Goal: Task Accomplishment & Management: Manage account settings

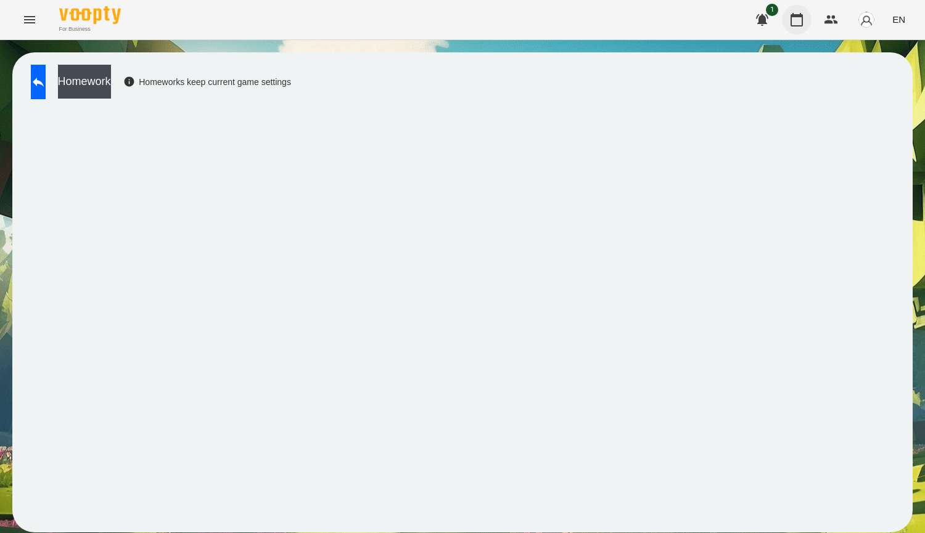
click at [798, 19] on icon "button" at bounding box center [796, 19] width 15 height 15
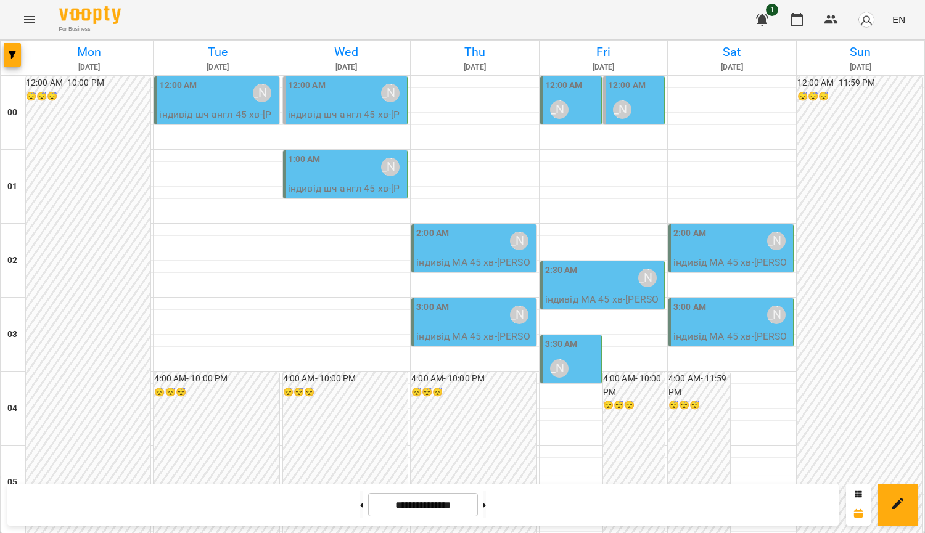
click at [579, 96] on div "12:00 AM [PERSON_NAME]" at bounding box center [572, 101] width 54 height 45
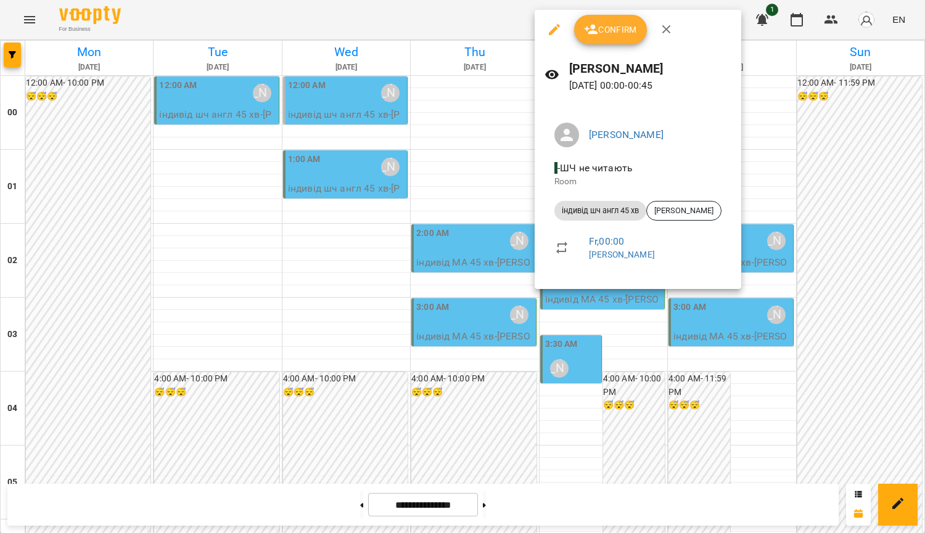
click at [445, 138] on div at bounding box center [462, 266] width 925 height 533
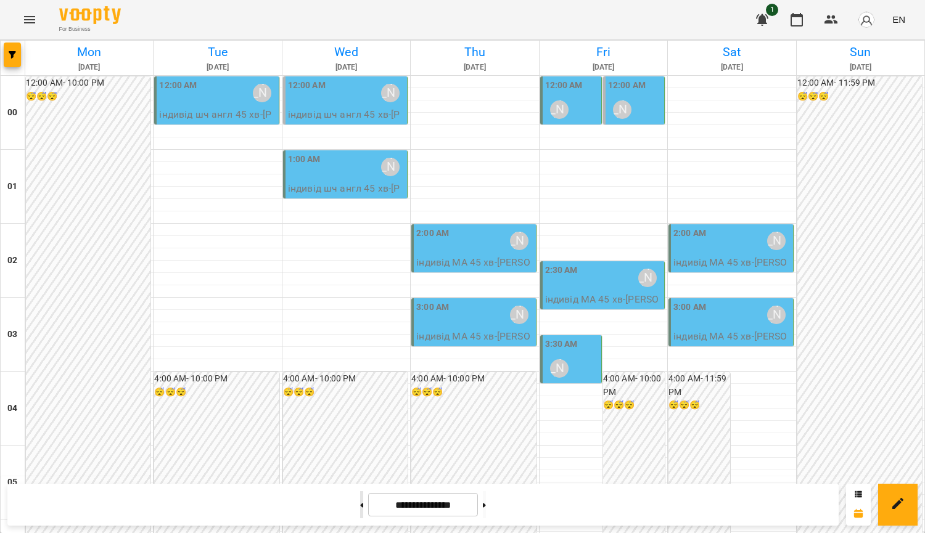
click at [360, 498] on button at bounding box center [361, 504] width 3 height 27
type input "**********"
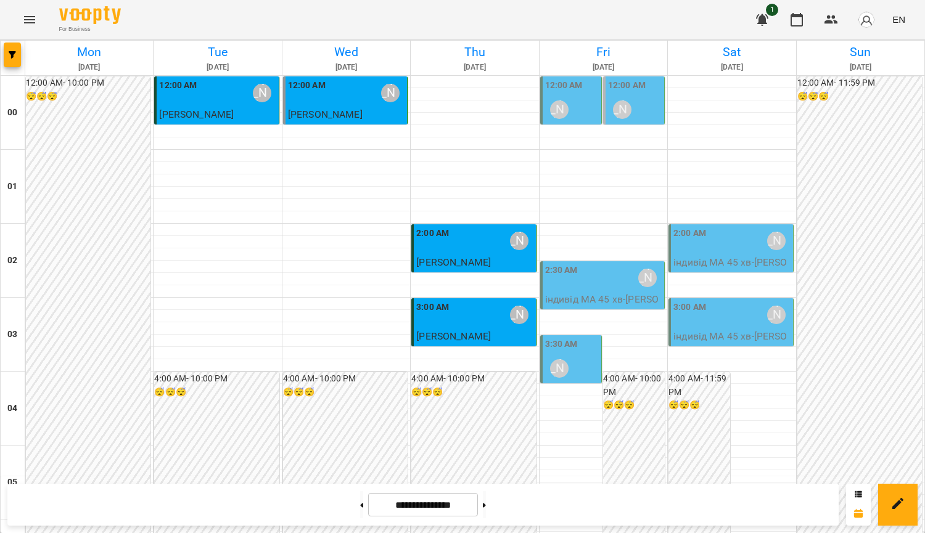
click at [572, 95] on div "12:00 AM" at bounding box center [564, 87] width 38 height 17
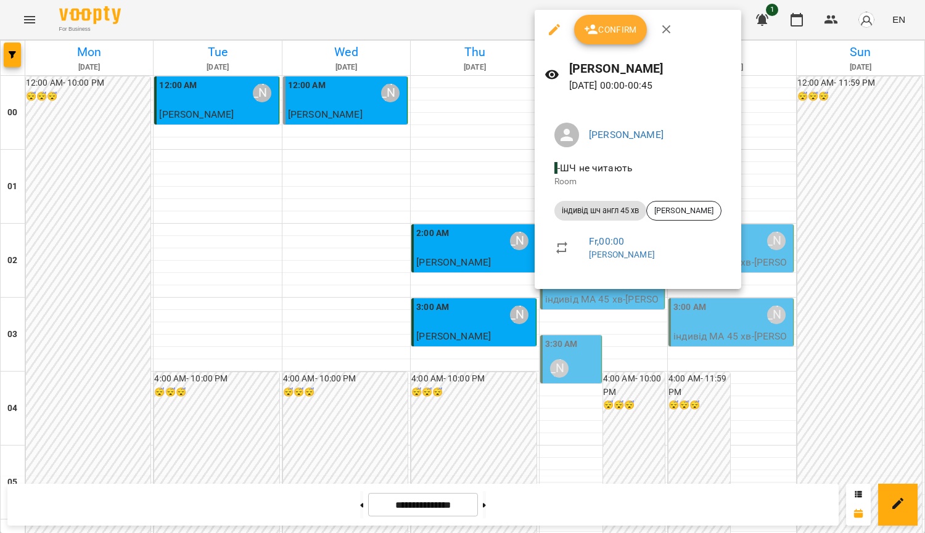
click at [605, 41] on button "Confirm" at bounding box center [610, 30] width 73 height 30
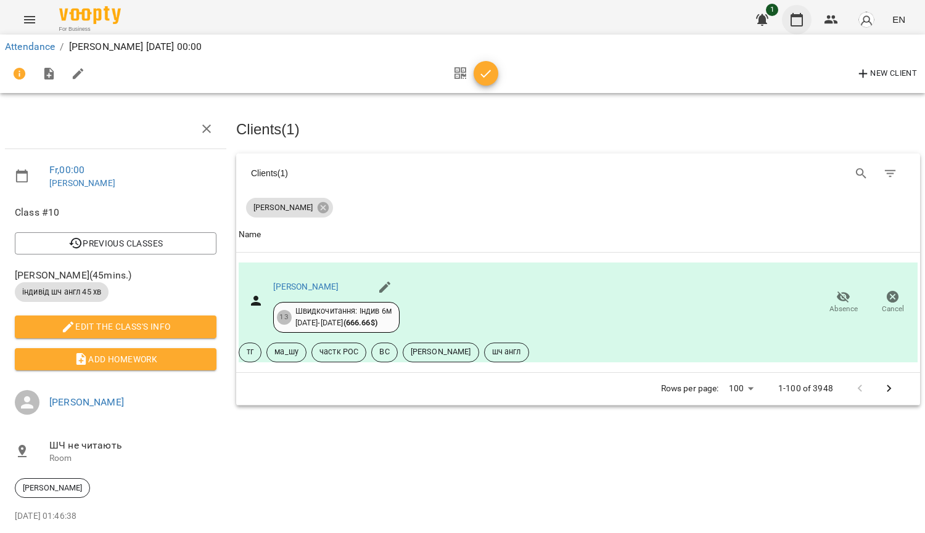
click at [792, 23] on icon "button" at bounding box center [796, 20] width 12 height 14
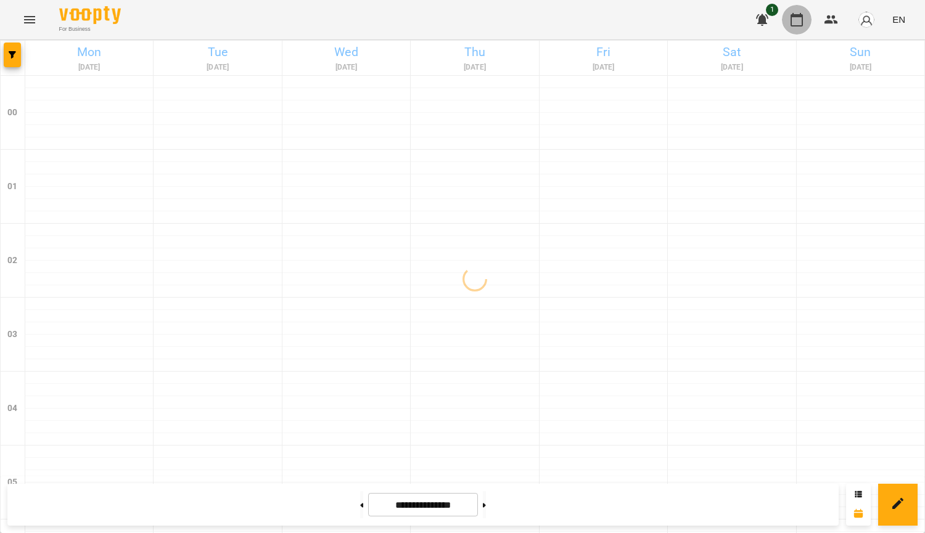
click at [798, 22] on icon "button" at bounding box center [796, 19] width 15 height 15
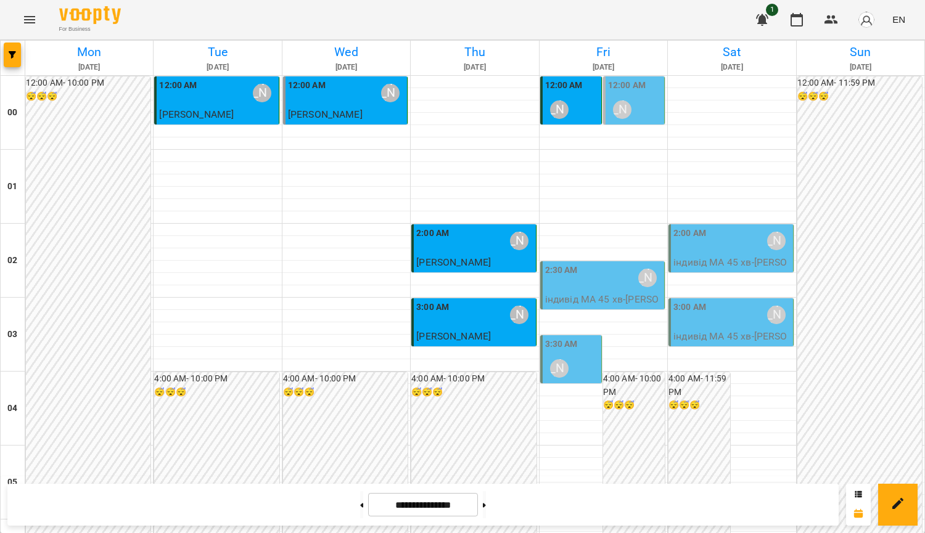
click at [616, 292] on div "2:30 AM [PERSON_NAME]" at bounding box center [603, 278] width 117 height 28
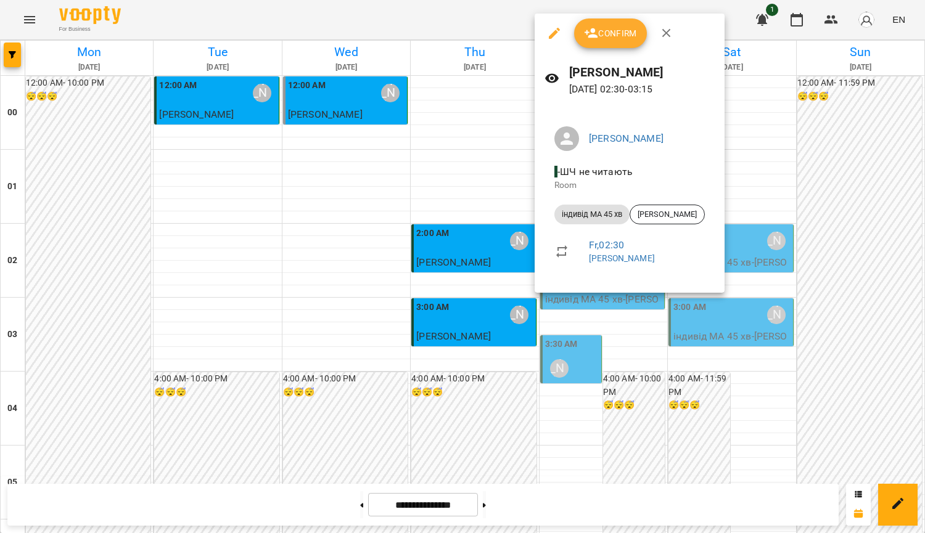
click at [636, 346] on div at bounding box center [462, 266] width 925 height 533
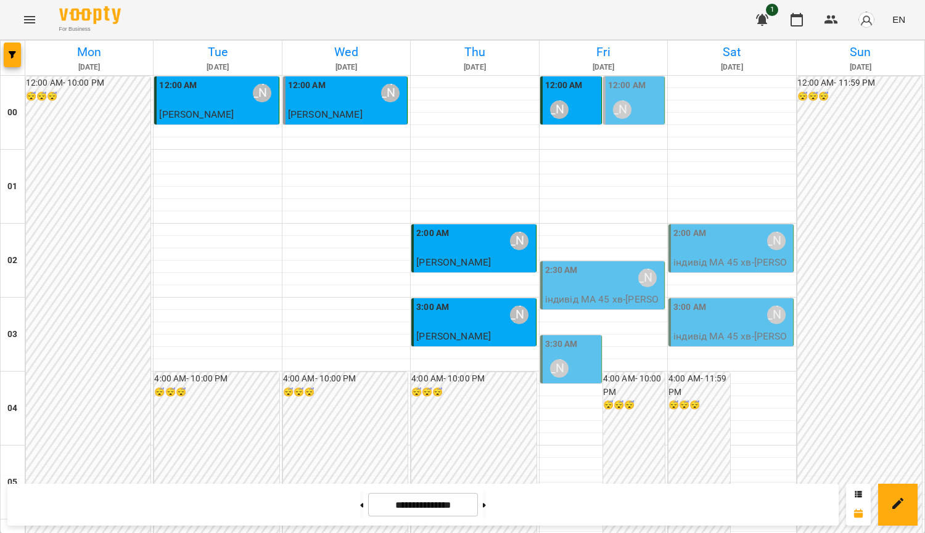
click at [608, 261] on div "2:30 AM [PERSON_NAME] індивід МА 45 хв - [PERSON_NAME]" at bounding box center [602, 292] width 125 height 62
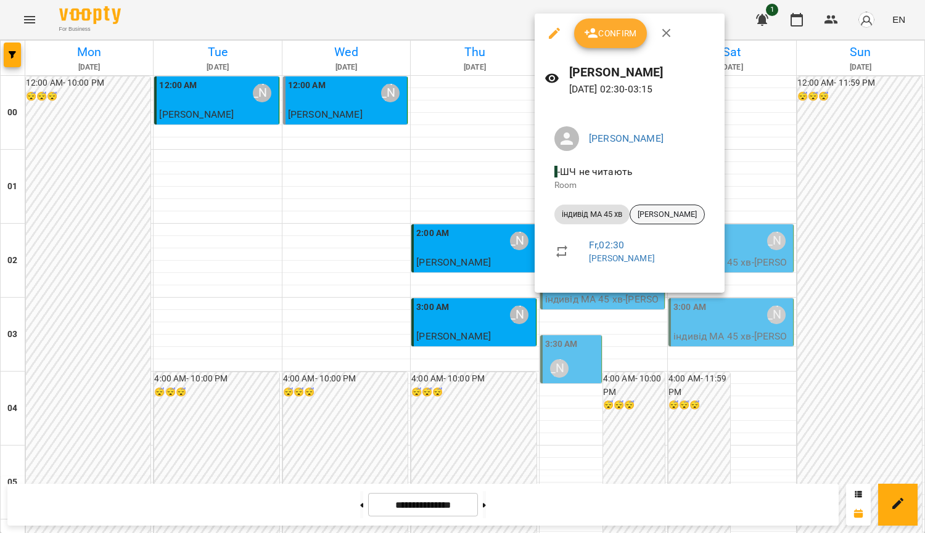
click at [686, 206] on div "[PERSON_NAME]" at bounding box center [666, 215] width 75 height 20
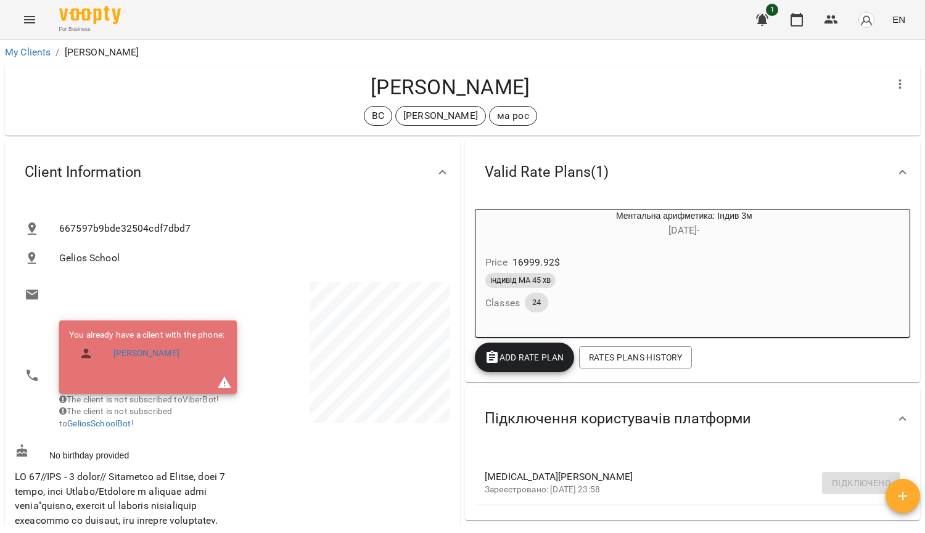
scroll to position [62, 0]
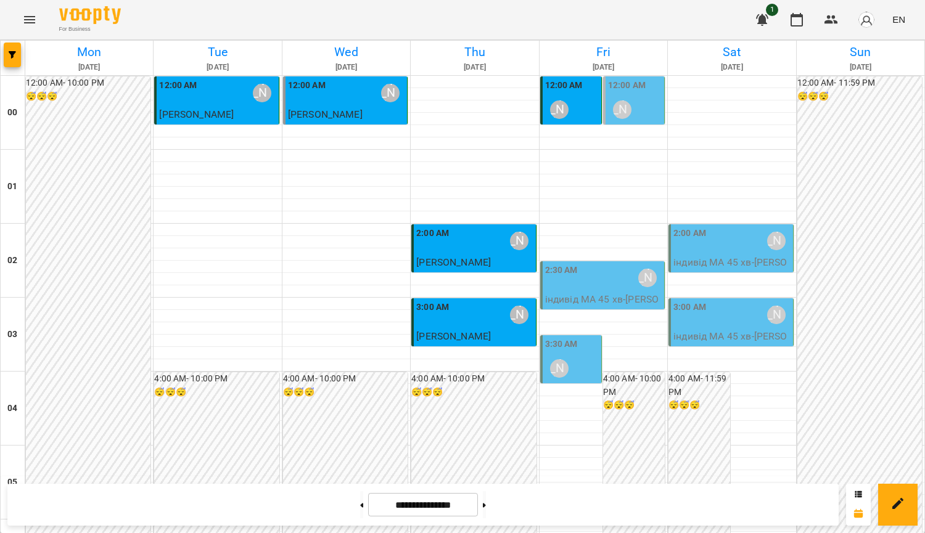
click at [560, 359] on div "[PERSON_NAME]" at bounding box center [559, 368] width 28 height 28
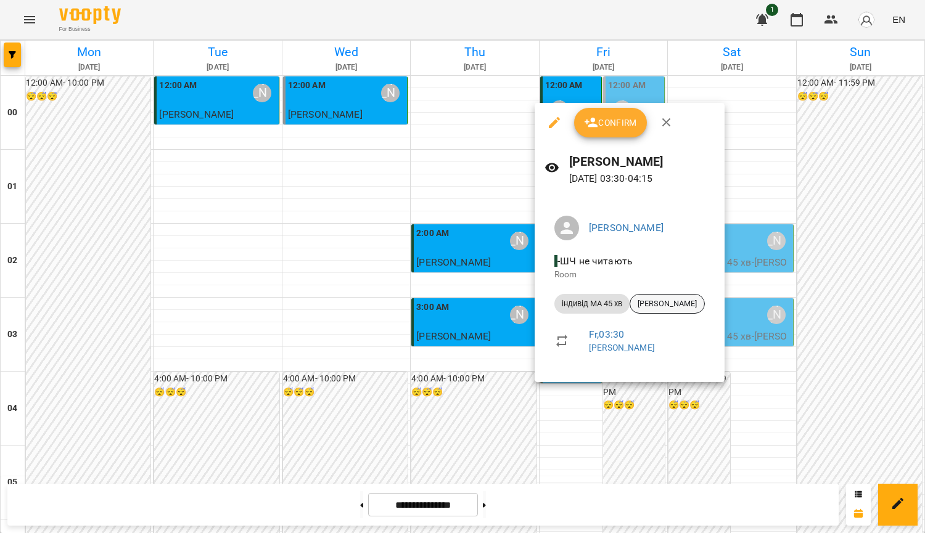
click at [659, 308] on span "[PERSON_NAME]" at bounding box center [667, 303] width 74 height 11
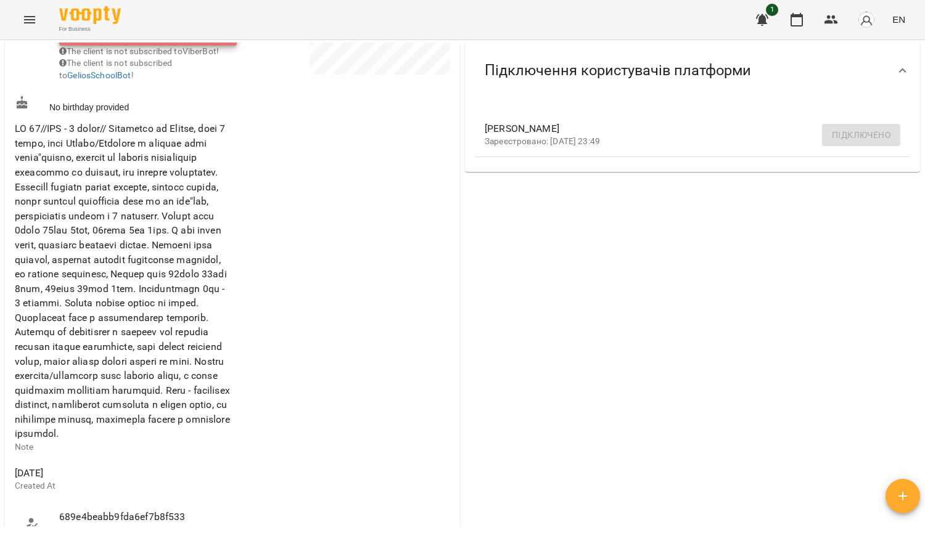
scroll to position [432, 0]
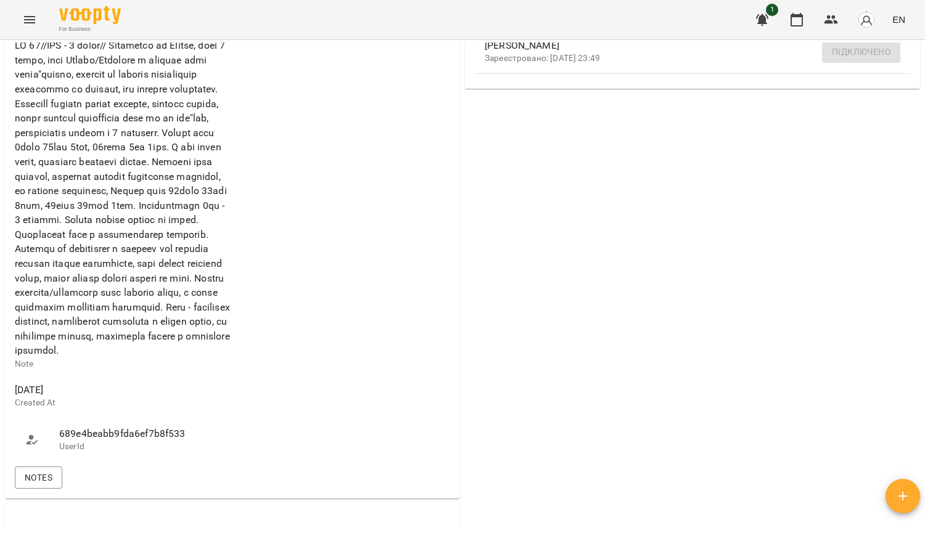
click at [30, 25] on icon "Menu" at bounding box center [29, 19] width 15 height 15
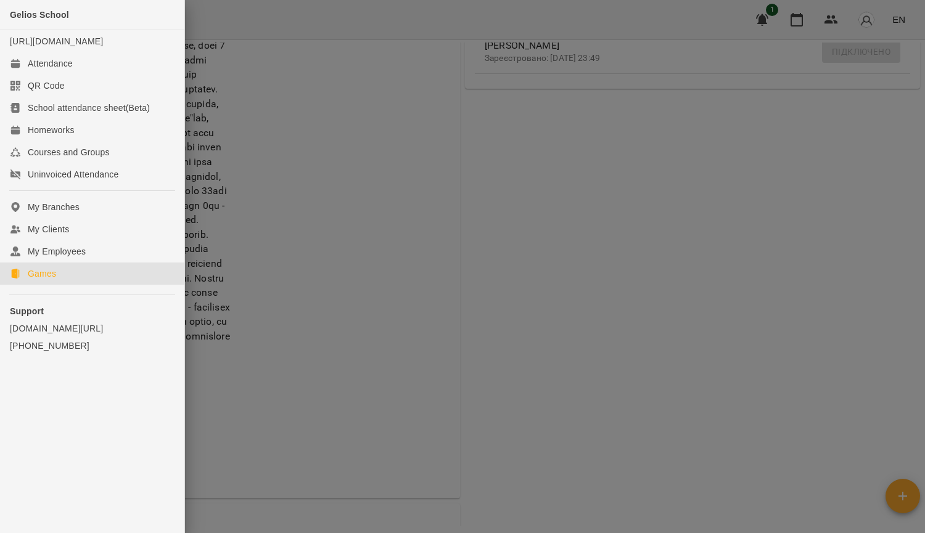
click at [89, 284] on link "Games" at bounding box center [92, 274] width 184 height 22
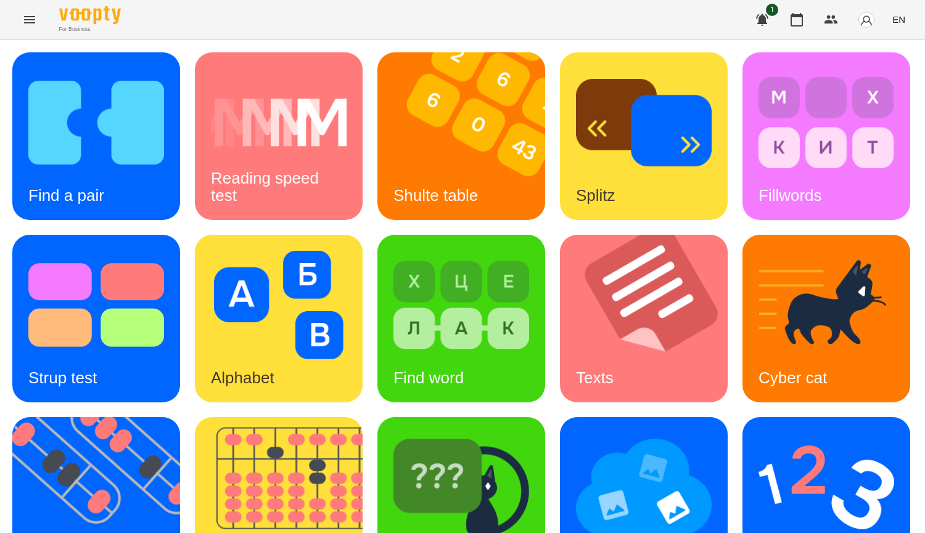
scroll to position [308, 0]
click at [758, 433] on img at bounding box center [826, 487] width 136 height 108
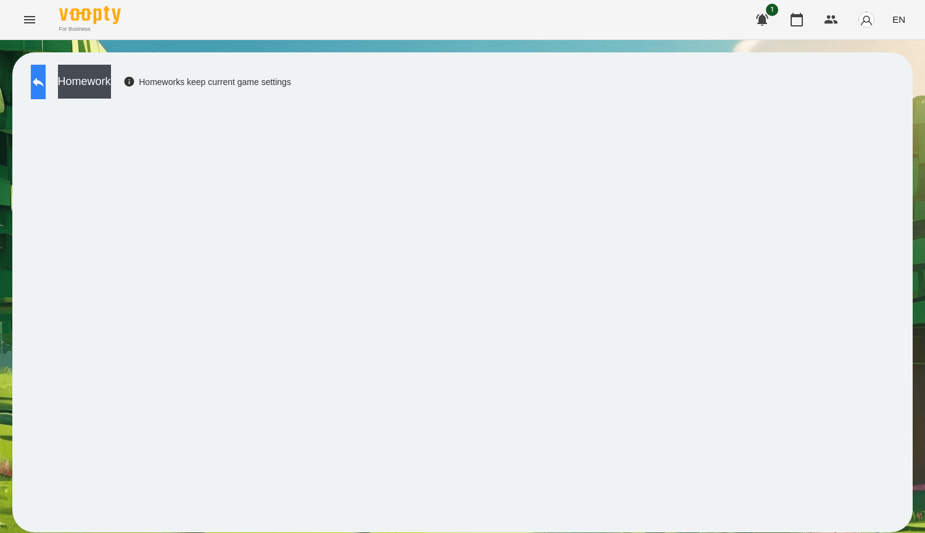
click at [46, 83] on button at bounding box center [38, 82] width 15 height 35
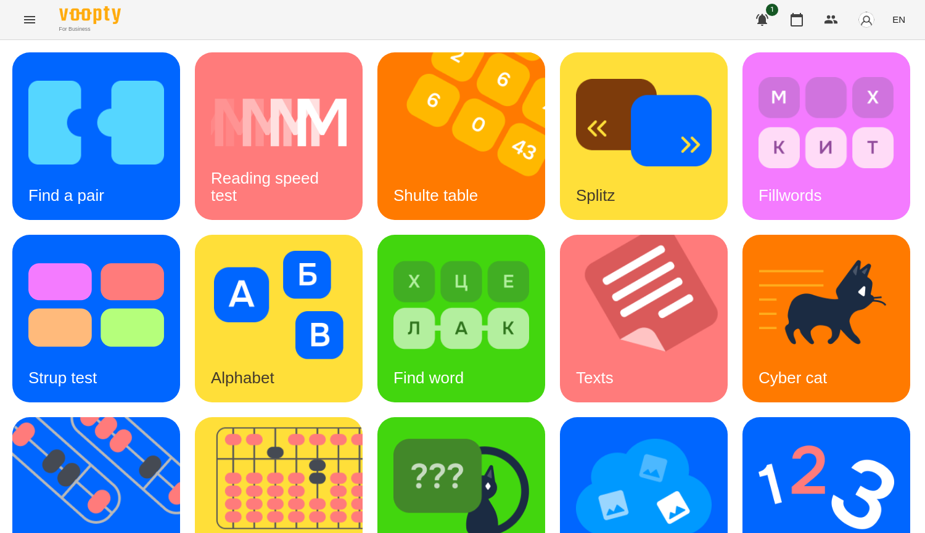
scroll to position [370, 0]
click at [758, 433] on img at bounding box center [826, 487] width 136 height 108
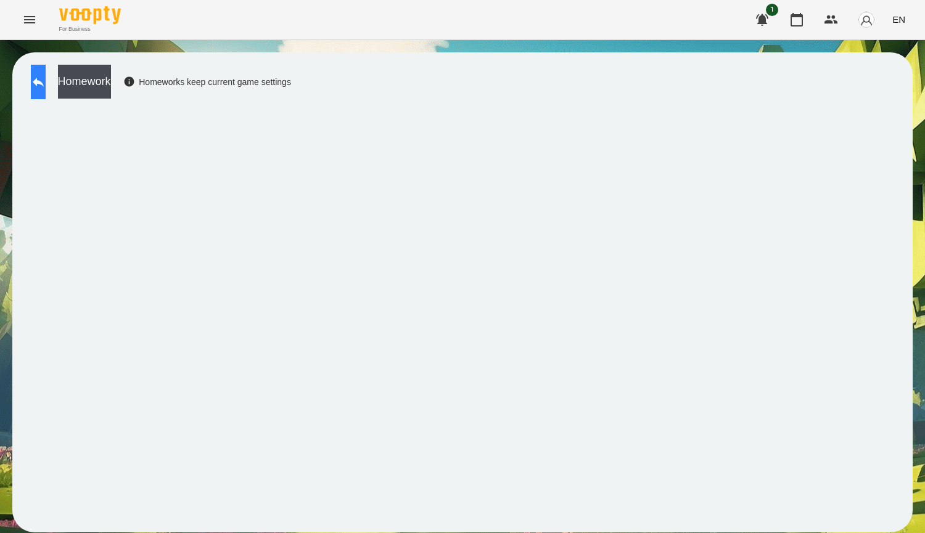
click at [46, 81] on icon at bounding box center [38, 82] width 15 height 15
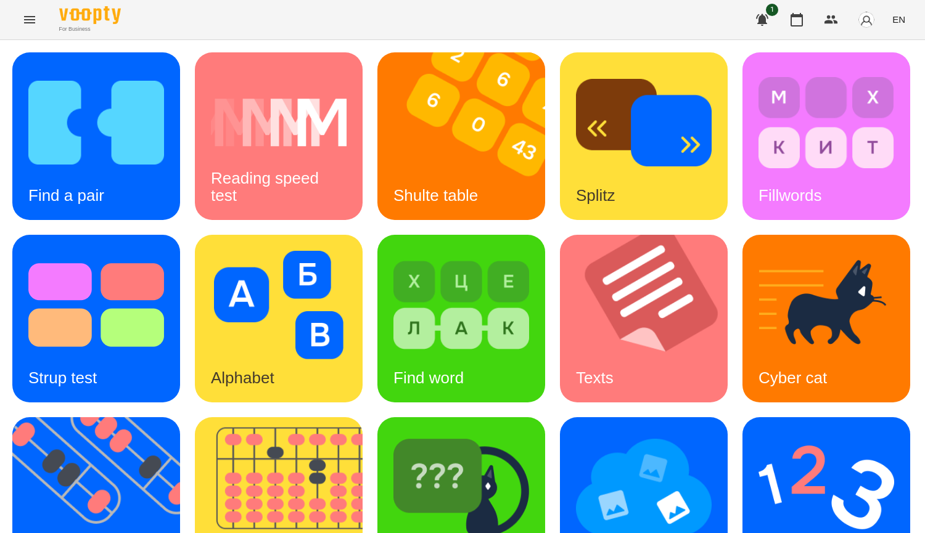
scroll to position [429, 0]
